Goal: Find specific page/section: Find specific page/section

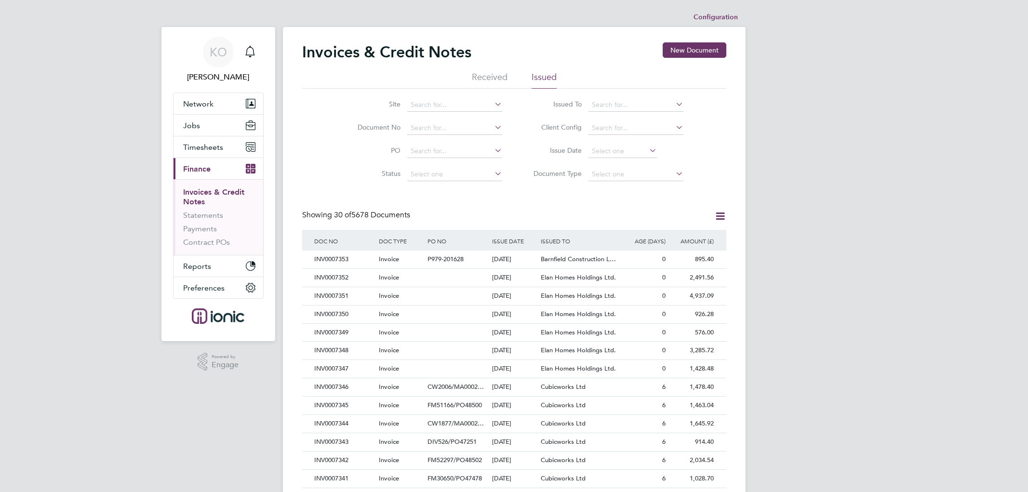
click at [633, 151] on input at bounding box center [622, 151] width 68 height 13
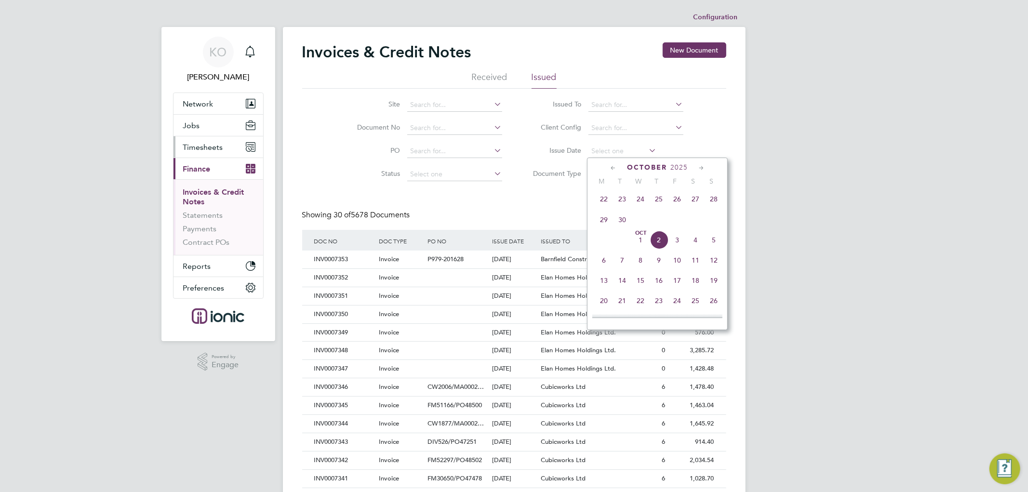
click at [202, 147] on span "Timesheets" at bounding box center [203, 147] width 40 height 9
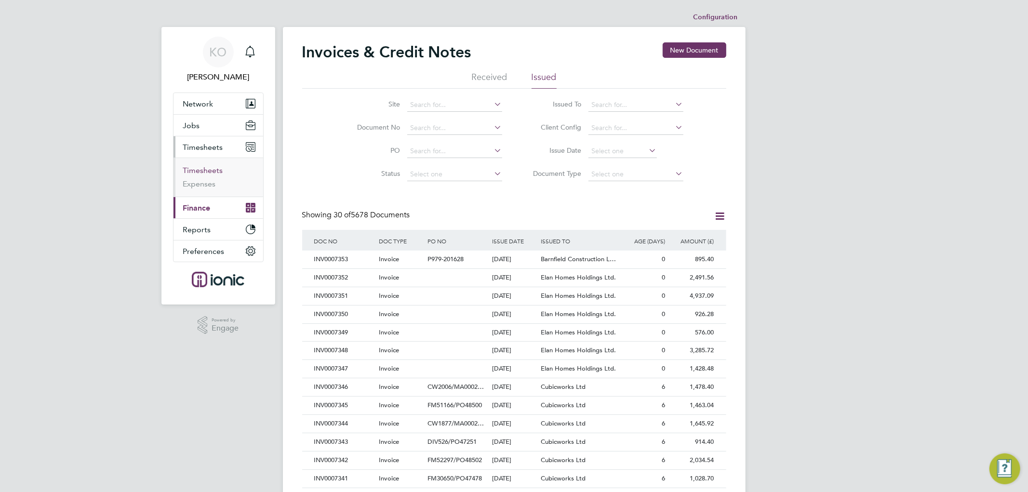
click at [194, 171] on link "Timesheets" at bounding box center [203, 170] width 40 height 9
